Goal: Find specific page/section: Find specific page/section

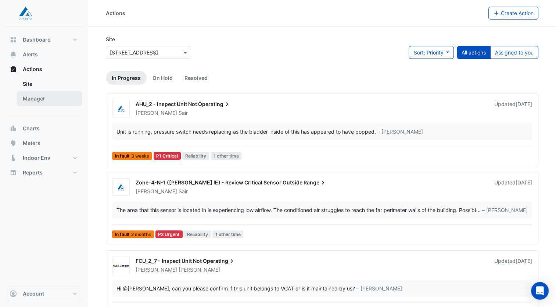
click at [28, 97] on link "Manager" at bounding box center [49, 98] width 65 height 15
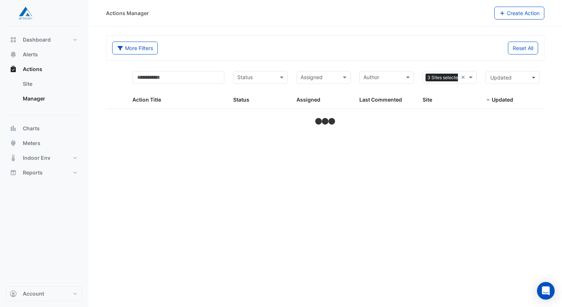
select select "**"
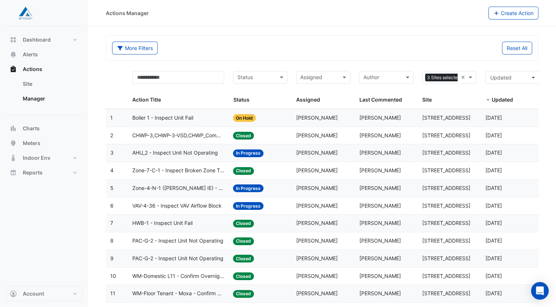
click at [290, 46] on div "More Filters" at bounding box center [215, 48] width 215 height 13
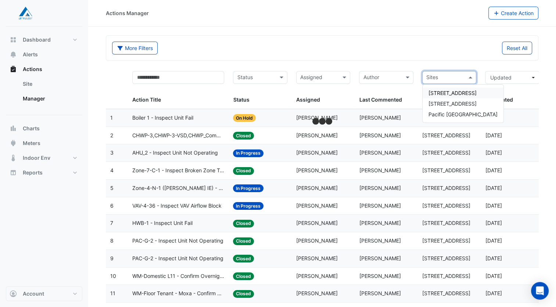
click at [468, 75] on span at bounding box center [471, 77] width 9 height 8
click at [456, 104] on span "[STREET_ADDRESS]" at bounding box center [453, 103] width 48 height 6
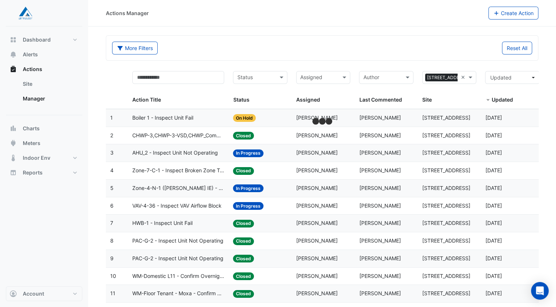
click at [331, 48] on div "Reset All" at bounding box center [429, 48] width 215 height 13
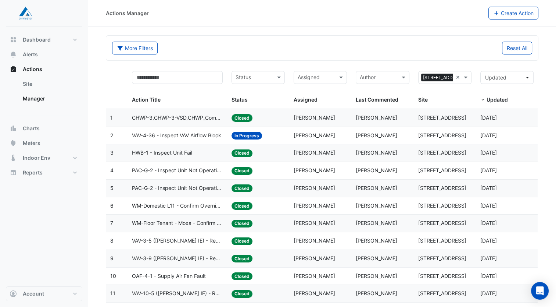
click at [321, 74] on input "text" at bounding box center [316, 78] width 37 height 8
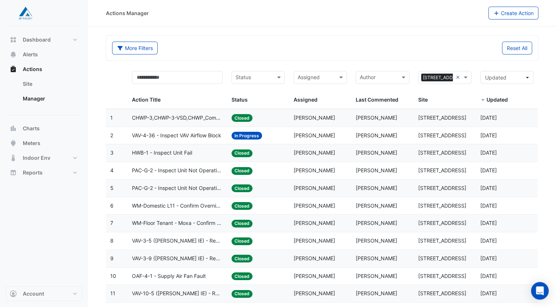
click at [247, 76] on input "text" at bounding box center [254, 78] width 37 height 8
click at [257, 47] on div "More Filters" at bounding box center [215, 48] width 215 height 13
click at [251, 77] on input "text" at bounding box center [254, 78] width 37 height 8
click at [219, 47] on div "More Filters" at bounding box center [215, 48] width 215 height 13
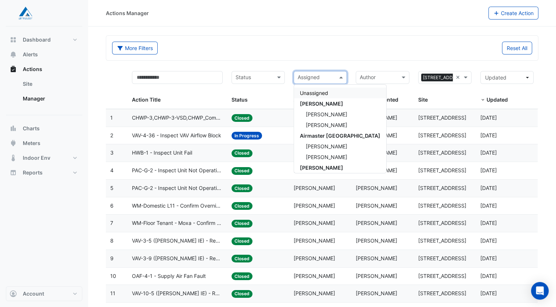
click at [329, 78] on input "text" at bounding box center [316, 78] width 37 height 8
click at [324, 157] on span "[PERSON_NAME]" at bounding box center [327, 157] width 42 height 6
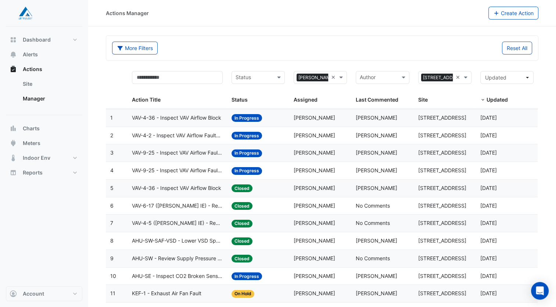
click at [280, 55] on div "More Filters Reset All" at bounding box center [322, 50] width 429 height 16
